Goal: Task Accomplishment & Management: Complete application form

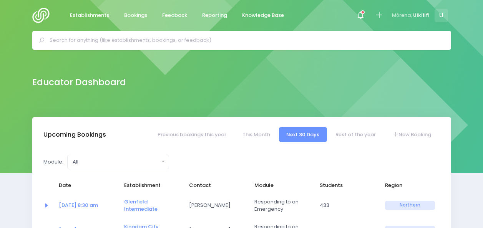
select select "5"
click at [45, 15] on img at bounding box center [43, 15] width 22 height 15
select select "5"
click at [244, 42] on input "text" at bounding box center [245, 41] width 391 height 12
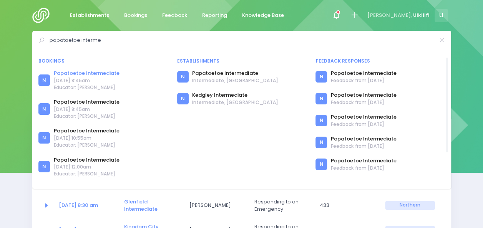
type input "papatoetoe interme"
click at [90, 73] on link "Papatoetoe Intermediate" at bounding box center [87, 74] width 66 height 8
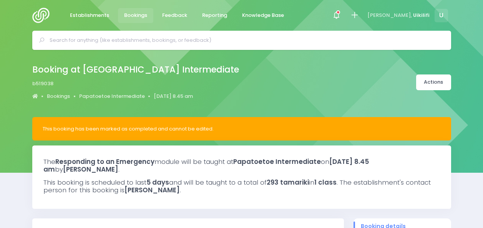
select select "5"
click at [108, 93] on link "Papatoetoe Intermediate" at bounding box center [112, 97] width 66 height 8
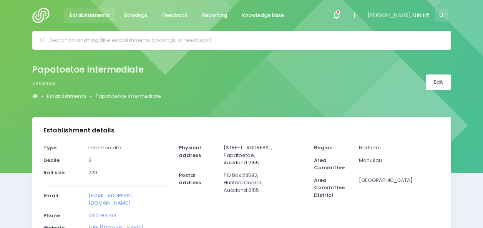
select select "5"
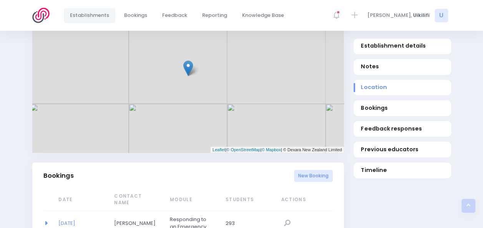
scroll to position [384, 0]
click at [372, 101] on link "Bookings" at bounding box center [403, 109] width 98 height 16
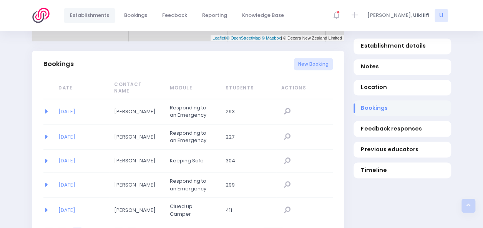
scroll to position [500, 0]
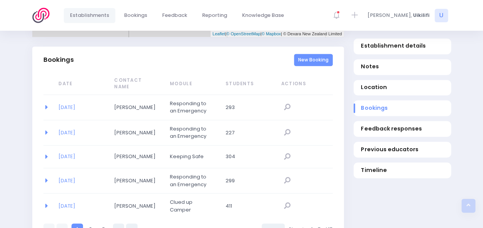
click at [311, 54] on link "New Booking" at bounding box center [313, 60] width 39 height 13
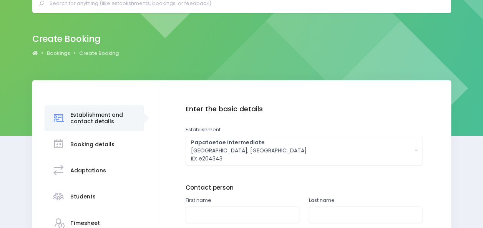
scroll to position [157, 0]
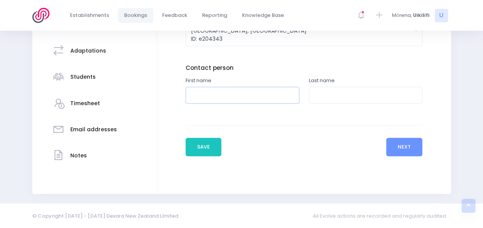
click at [212, 97] on input "text" at bounding box center [243, 95] width 114 height 17
type input "Gareth"
click at [344, 88] on input "text" at bounding box center [366, 95] width 114 height 17
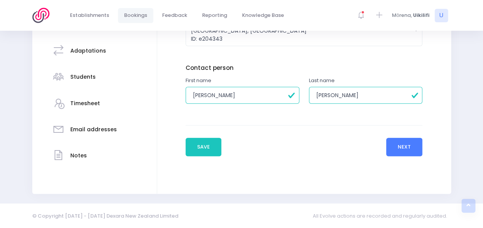
type input "Fletcher"
click at [406, 143] on button "Next" at bounding box center [404, 147] width 37 height 18
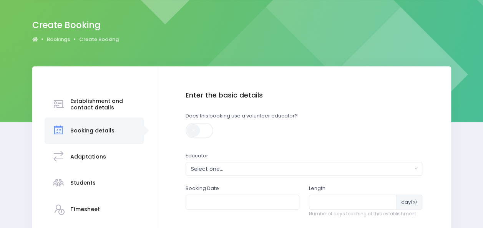
scroll to position [115, 0]
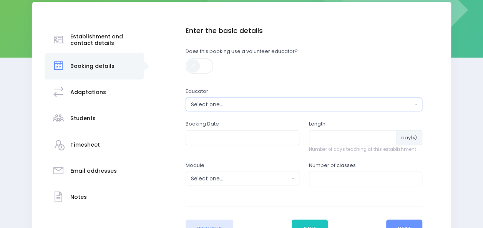
click at [281, 101] on div "Select one..." at bounding box center [301, 105] width 221 height 8
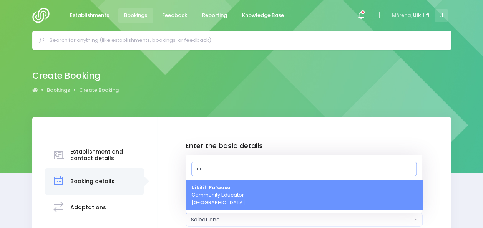
type input "ui"
click at [226, 196] on span "Uikilifi Fa’aoso Community Educator Northern Region" at bounding box center [218, 195] width 54 height 23
select select "321150"
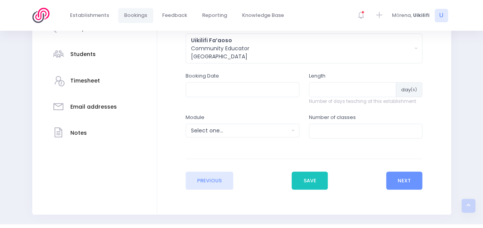
scroll to position [200, 0]
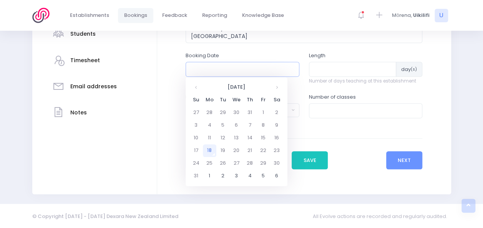
click at [254, 69] on input "text" at bounding box center [243, 69] width 114 height 15
click at [277, 88] on th at bounding box center [276, 87] width 13 height 13
click at [211, 126] on td "3" at bounding box center [209, 125] width 13 height 13
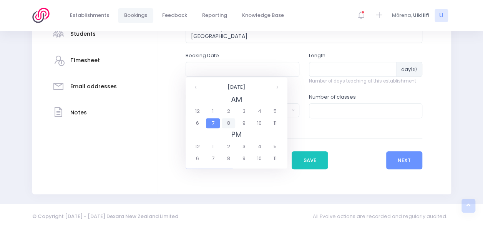
click at [231, 123] on span "8" at bounding box center [228, 123] width 13 height 10
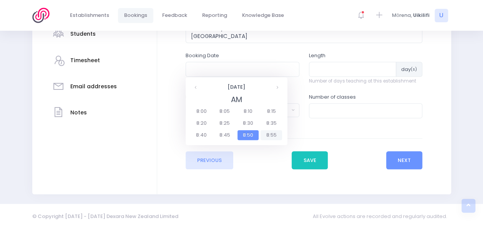
click at [269, 133] on span "8:55" at bounding box center [272, 135] width 22 height 10
type input "03/11/2025 08:55 AM"
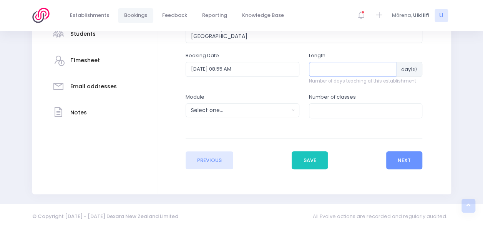
click at [358, 72] on input "number" at bounding box center [353, 69] width 88 height 15
type input "8"
click at [261, 107] on div "Select one..." at bounding box center [240, 110] width 98 height 8
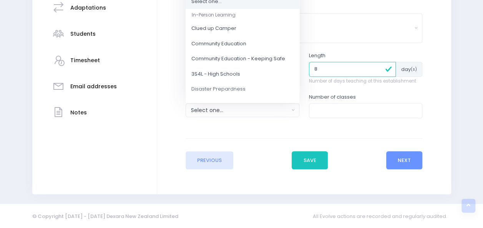
scroll to position [68, 0]
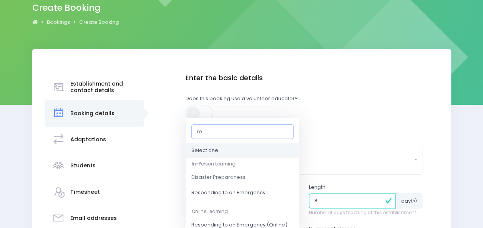
type input "r"
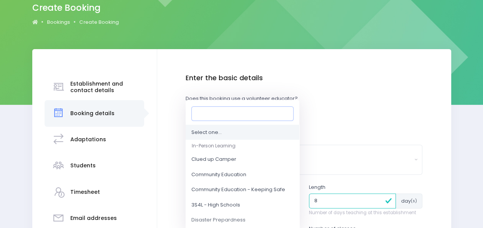
type input "3"
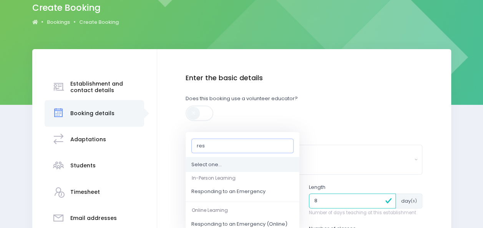
type input "res"
click at [225, 194] on span "Responding to an Emergency" at bounding box center [228, 192] width 74 height 8
select select "Responding to an Emergency"
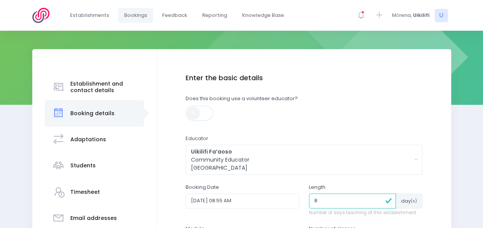
scroll to position [196, 0]
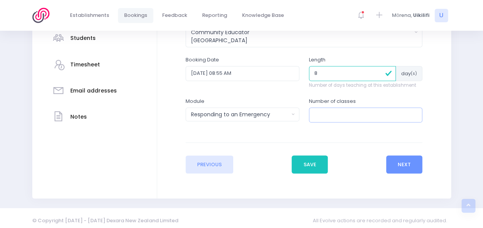
click at [362, 114] on input "number" at bounding box center [366, 115] width 114 height 15
type input "30"
click at [415, 165] on button "Next" at bounding box center [404, 165] width 37 height 18
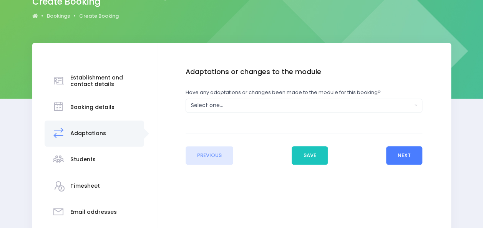
scroll to position [77, 0]
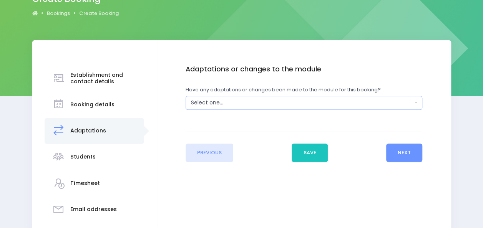
click at [343, 97] on button "Select one..." at bounding box center [304, 103] width 237 height 14
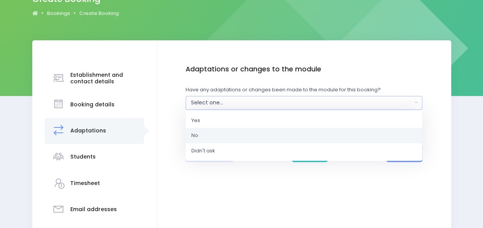
click at [235, 135] on link "No" at bounding box center [304, 135] width 237 height 15
select select "No"
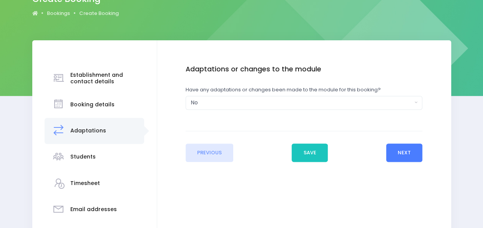
click at [411, 154] on button "Next" at bounding box center [404, 153] width 37 height 18
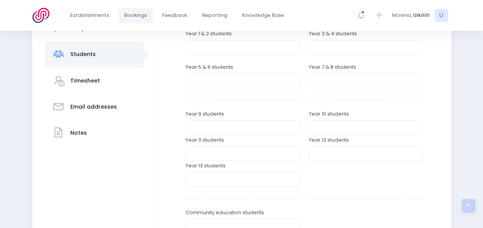
scroll to position [192, 0]
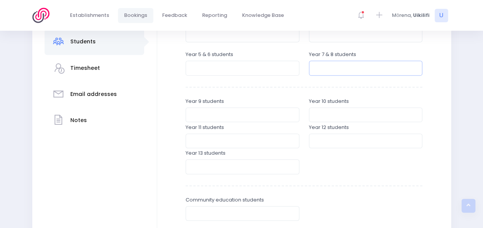
click at [326, 70] on input "number" at bounding box center [366, 68] width 114 height 15
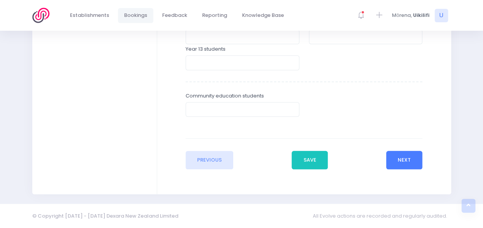
type input "933"
click at [412, 159] on button "Next" at bounding box center [404, 160] width 37 height 18
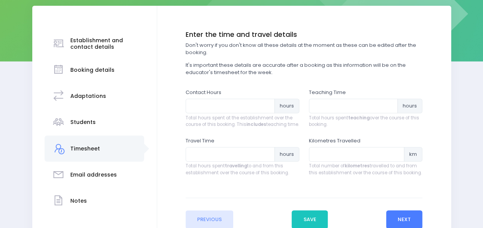
scroll to position [115, 0]
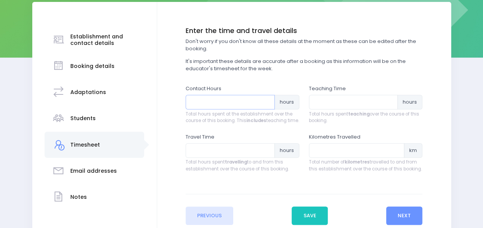
click at [247, 101] on input "number" at bounding box center [230, 102] width 89 height 15
type input "64"
click at [347, 104] on input "number" at bounding box center [353, 102] width 89 height 15
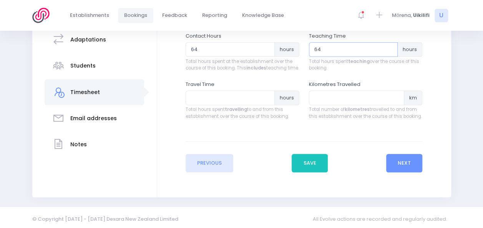
scroll to position [178, 0]
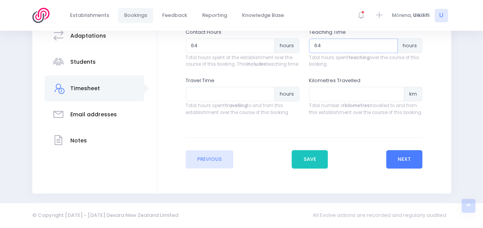
type input "64"
click at [417, 159] on button "Next" at bounding box center [404, 159] width 37 height 18
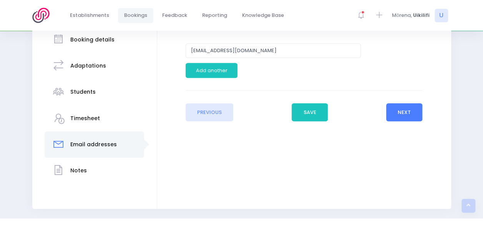
scroll to position [154, 0]
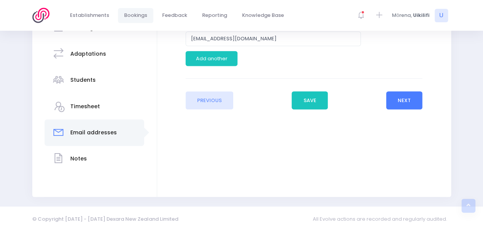
click at [409, 101] on button "Next" at bounding box center [404, 100] width 37 height 18
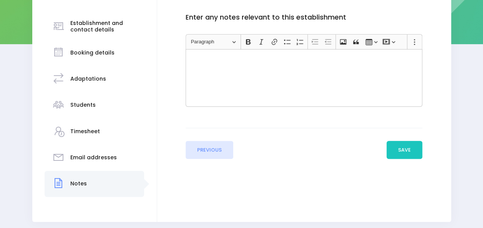
scroll to position [157, 0]
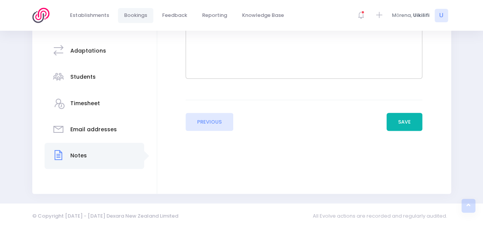
click at [404, 118] on button "Save" at bounding box center [405, 122] width 36 height 18
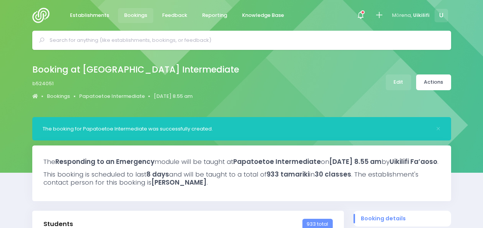
select select "5"
click at [423, 81] on link "Actions" at bounding box center [433, 83] width 35 height 16
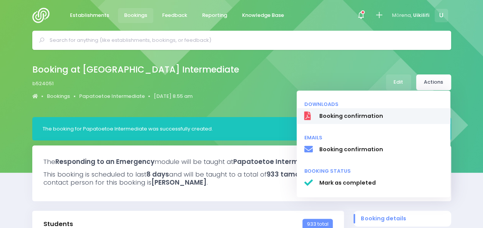
click at [334, 113] on span "Booking confirmation" at bounding box center [381, 116] width 124 height 8
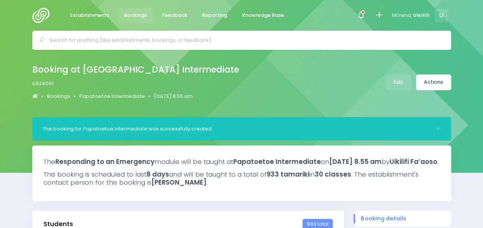
click at [264, 84] on div "Booking at Papatoetoe Intermediate b524051 Bookings Papatoetoe Intermediate 3 N…" at bounding box center [242, 82] width 438 height 40
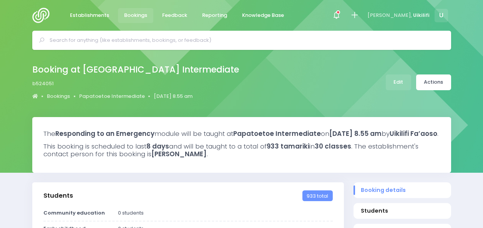
select select "5"
click at [437, 83] on link "Actions" at bounding box center [433, 83] width 35 height 16
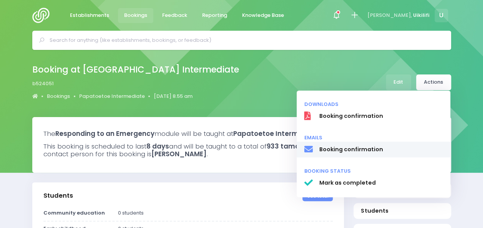
click at [353, 150] on span "Booking confirmation" at bounding box center [381, 150] width 124 height 8
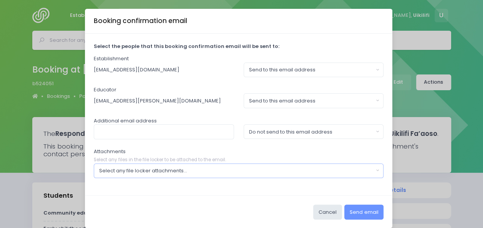
click at [229, 169] on div "Select any file locker attachments..." at bounding box center [236, 171] width 274 height 8
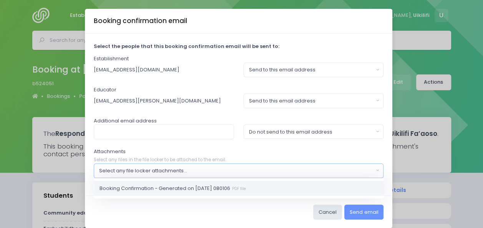
click at [221, 186] on span "Booking Confirmation - Generated on 2025-08-18 080106 PDF file" at bounding box center [173, 188] width 146 height 8
select select "11091"
click at [159, 128] on input "text" at bounding box center [164, 132] width 140 height 15
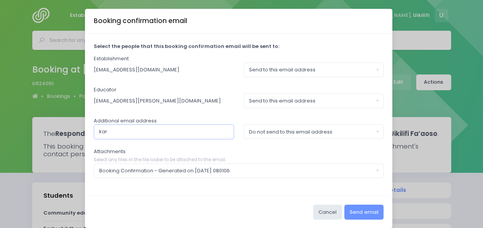
type input "karen.hoskin@stjohn.org,nz"
click at [306, 135] on button "Do not send to this email address" at bounding box center [314, 132] width 140 height 15
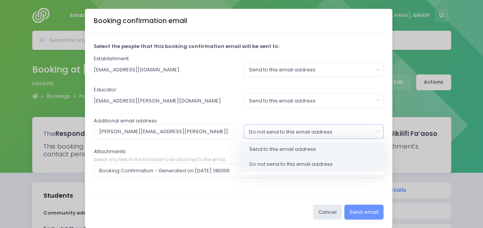
click at [301, 146] on span "Send to this email address" at bounding box center [282, 150] width 66 height 8
select select "send"
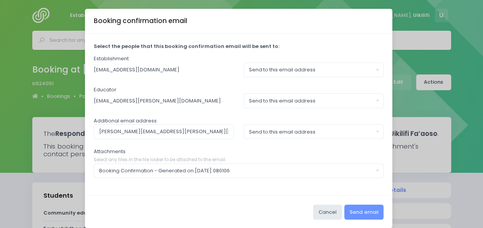
click at [292, 149] on div "Attachments Select any files in the file locker to be attached to the email. Bo…" at bounding box center [239, 163] width 290 height 30
click at [365, 212] on button "Send email" at bounding box center [363, 212] width 39 height 15
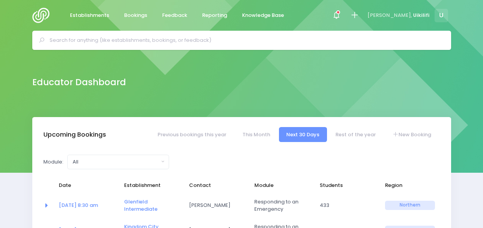
select select "5"
click at [125, 13] on span "Bookings" at bounding box center [135, 16] width 23 height 8
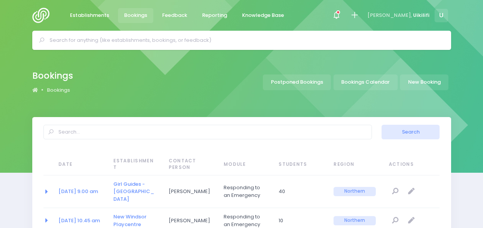
select select "20"
click at [95, 12] on span "Establishments" at bounding box center [89, 16] width 39 height 8
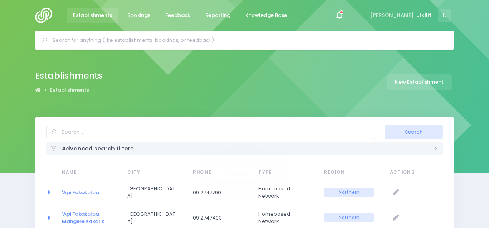
select select "20"
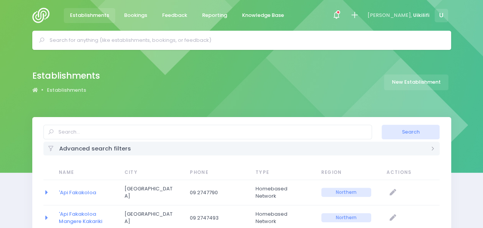
click at [45, 11] on img at bounding box center [43, 15] width 22 height 15
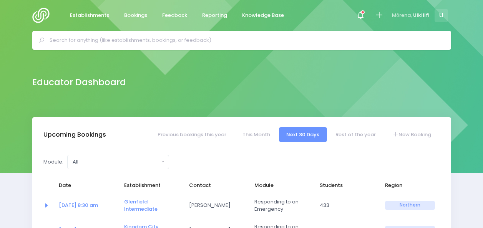
select select "5"
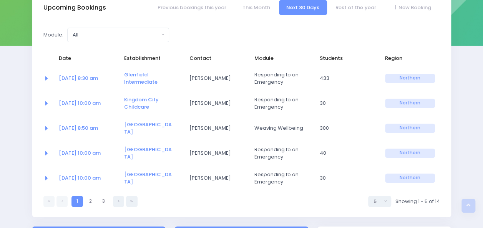
scroll to position [115, 0]
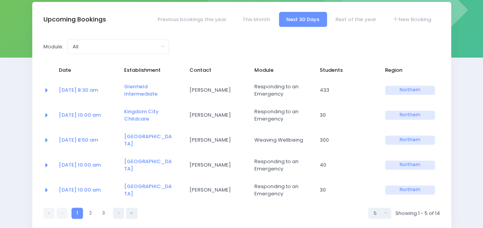
click at [63, 208] on link at bounding box center [61, 213] width 11 height 11
click at [49, 213] on icon at bounding box center [49, 213] width 3 height 0
click at [245, 17] on link "This Month" at bounding box center [256, 19] width 43 height 15
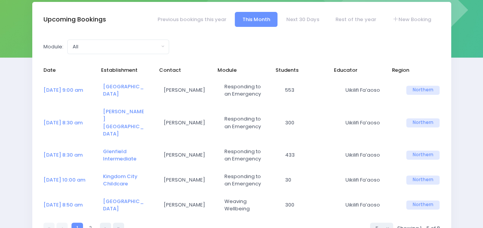
select select "5"
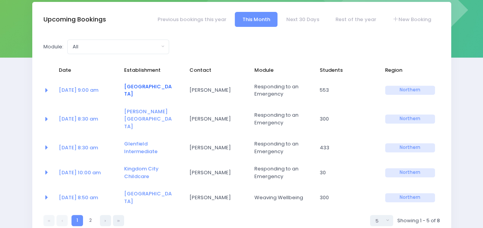
click at [147, 86] on link "[GEOGRAPHIC_DATA]" at bounding box center [148, 90] width 48 height 15
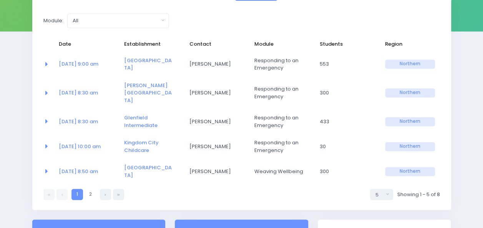
scroll to position [154, 0]
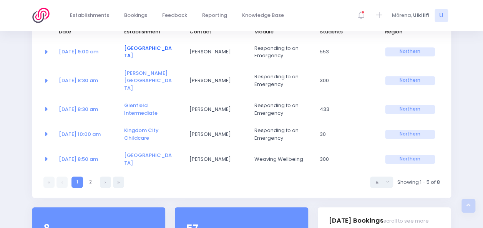
click at [135, 53] on link "[GEOGRAPHIC_DATA]" at bounding box center [148, 52] width 48 height 15
click at [133, 77] on link "McAuley High School" at bounding box center [148, 81] width 48 height 22
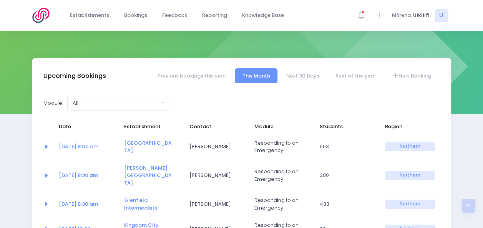
scroll to position [38, 0]
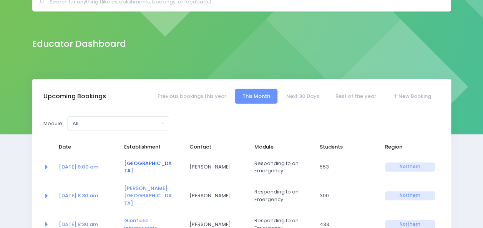
click at [135, 164] on link "[GEOGRAPHIC_DATA]" at bounding box center [148, 167] width 48 height 15
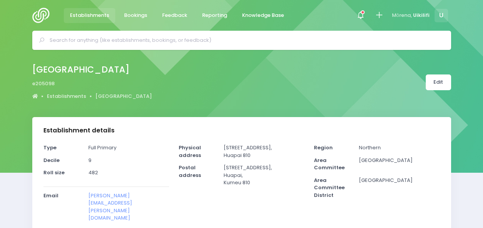
select select "5"
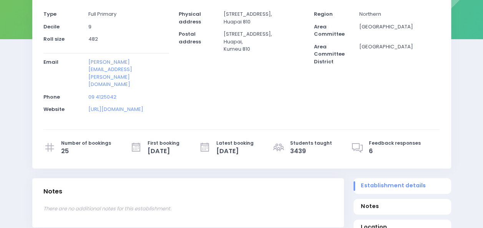
scroll to position [192, 0]
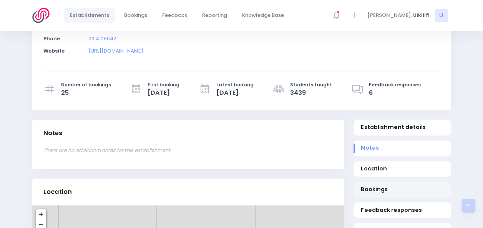
click at [377, 182] on link "Bookings" at bounding box center [403, 190] width 98 height 16
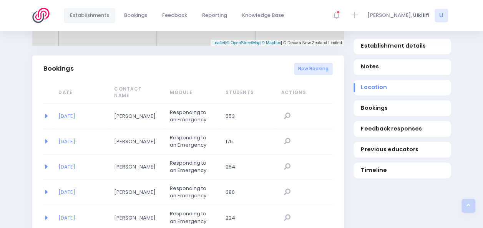
scroll to position [507, 0]
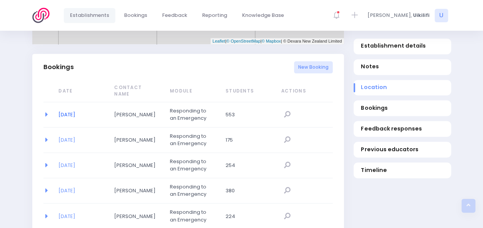
click at [75, 111] on link "04/08/2025" at bounding box center [66, 114] width 17 height 7
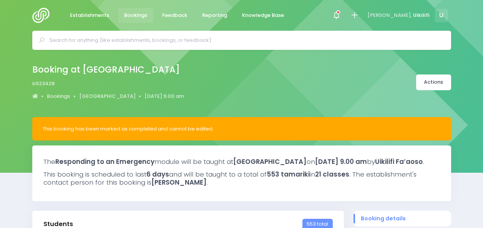
select select "5"
click at [425, 81] on link "Actions" at bounding box center [433, 83] width 35 height 16
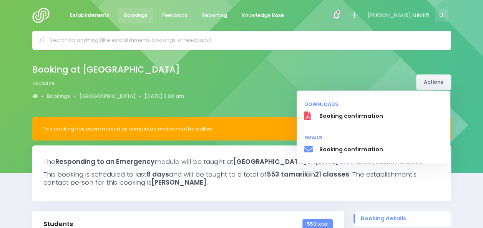
click at [425, 81] on link "Actions" at bounding box center [433, 83] width 35 height 16
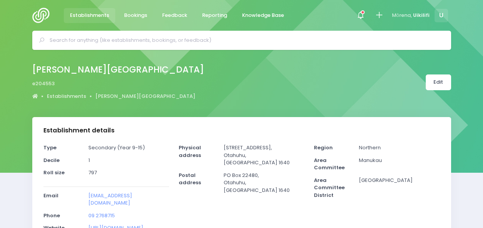
select select "5"
click at [440, 79] on link "Edit" at bounding box center [438, 83] width 25 height 16
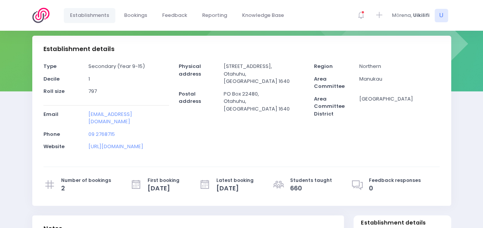
scroll to position [192, 0]
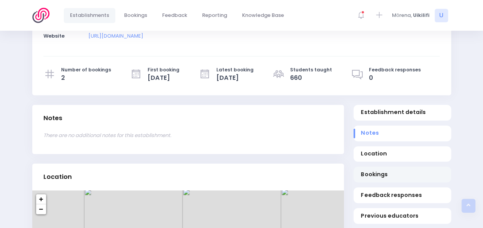
click at [395, 173] on span "Bookings" at bounding box center [402, 175] width 83 height 8
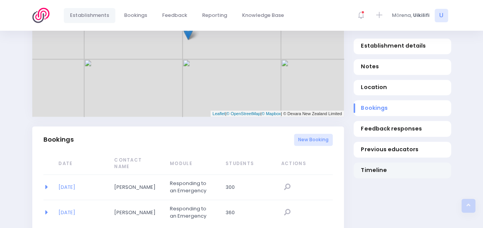
scroll to position [507, 0]
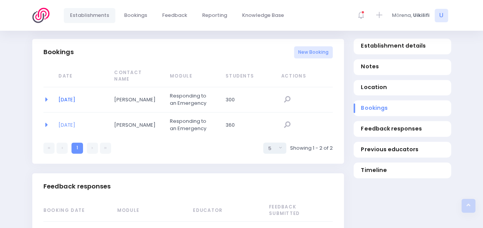
click at [75, 96] on link "11/08/2025" at bounding box center [66, 99] width 17 height 7
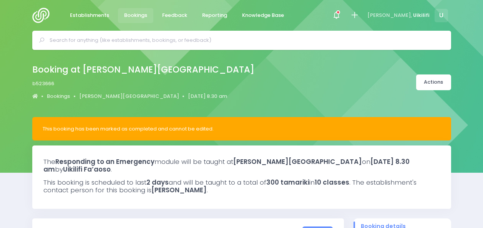
select select "5"
click at [438, 79] on link "Actions" at bounding box center [433, 83] width 35 height 16
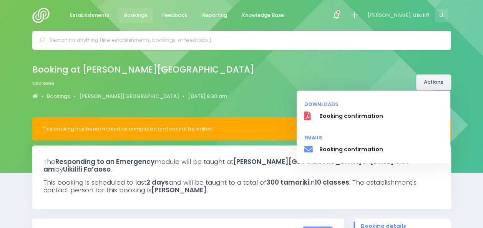
click at [438, 79] on link "Actions" at bounding box center [433, 83] width 35 height 16
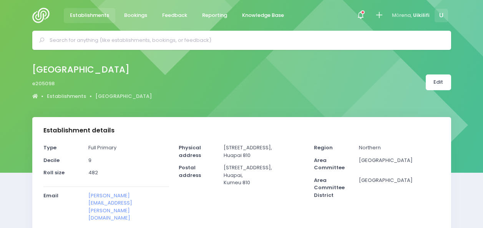
select select "5"
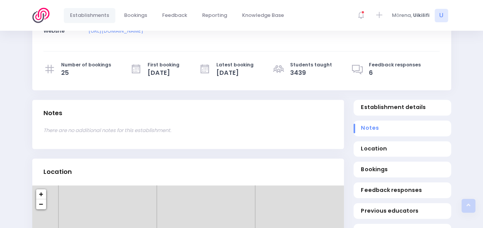
scroll to position [231, 0]
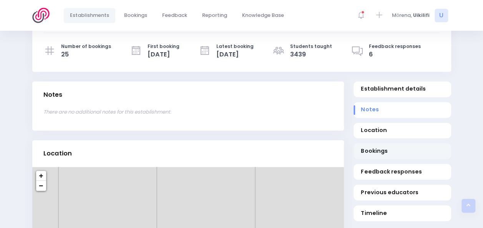
click at [388, 147] on span "Bookings" at bounding box center [402, 151] width 83 height 8
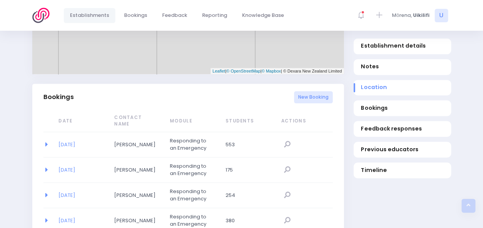
scroll to position [507, 0]
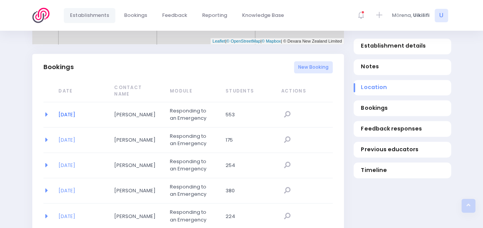
click at [71, 111] on link "[DATE]" at bounding box center [66, 114] width 17 height 7
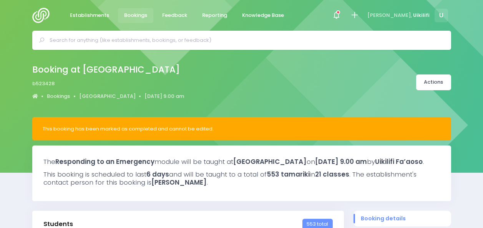
select select "5"
click at [428, 83] on link "Actions" at bounding box center [433, 83] width 35 height 16
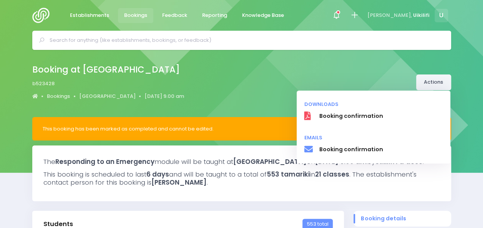
click at [429, 83] on link "Actions" at bounding box center [433, 83] width 35 height 16
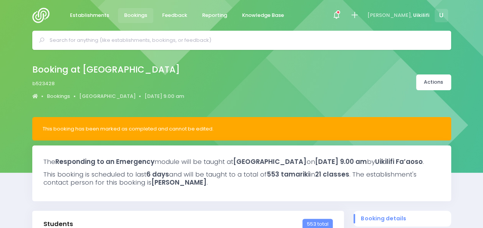
click at [48, 18] on img at bounding box center [43, 15] width 22 height 15
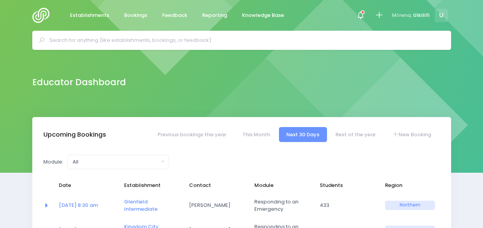
select select "5"
click at [227, 40] on input "text" at bounding box center [245, 41] width 391 height 12
